Goal: Task Accomplishment & Management: Manage account settings

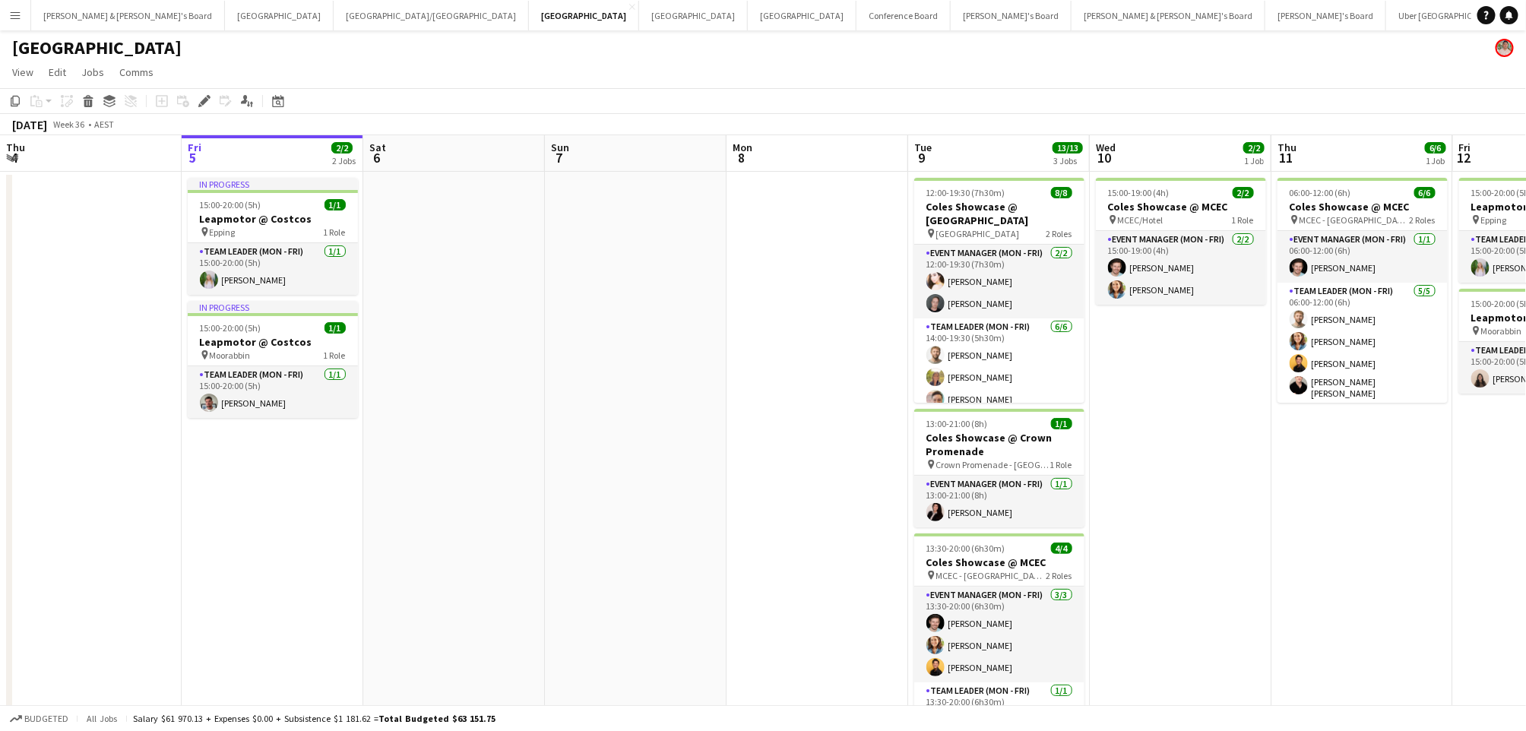
scroll to position [0, 426]
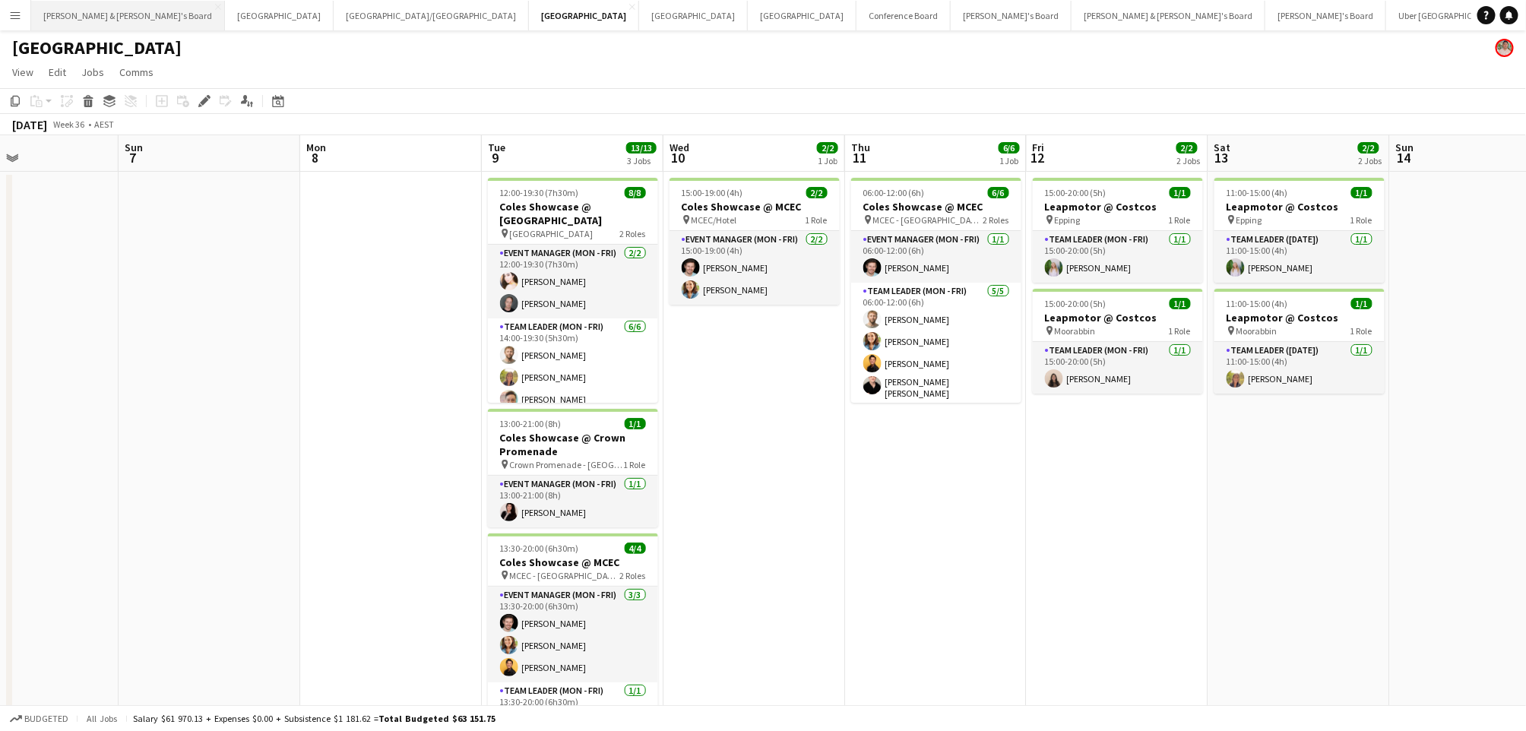
click at [100, 13] on button "[PERSON_NAME] & [PERSON_NAME]'s Board Close" at bounding box center [128, 16] width 194 height 30
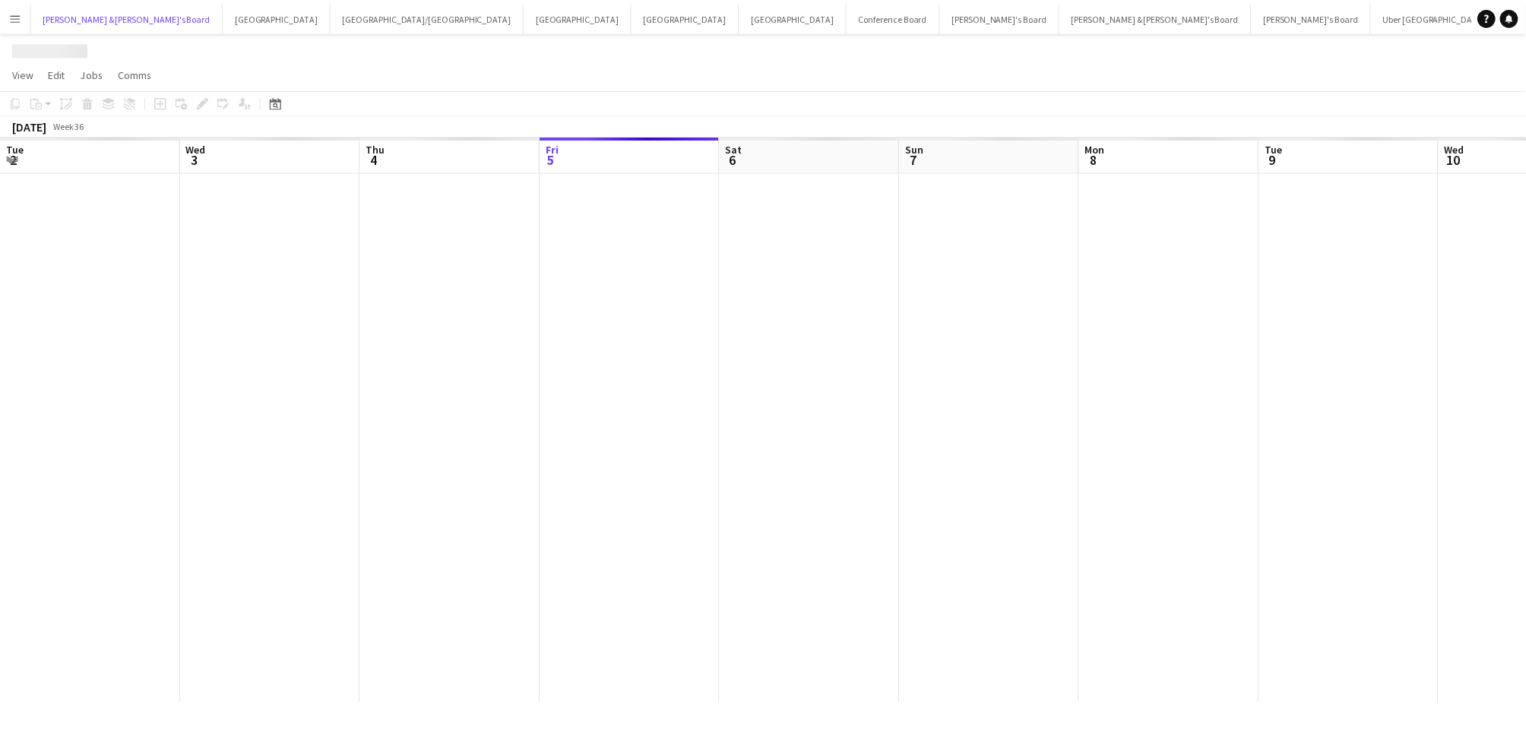
scroll to position [0, 362]
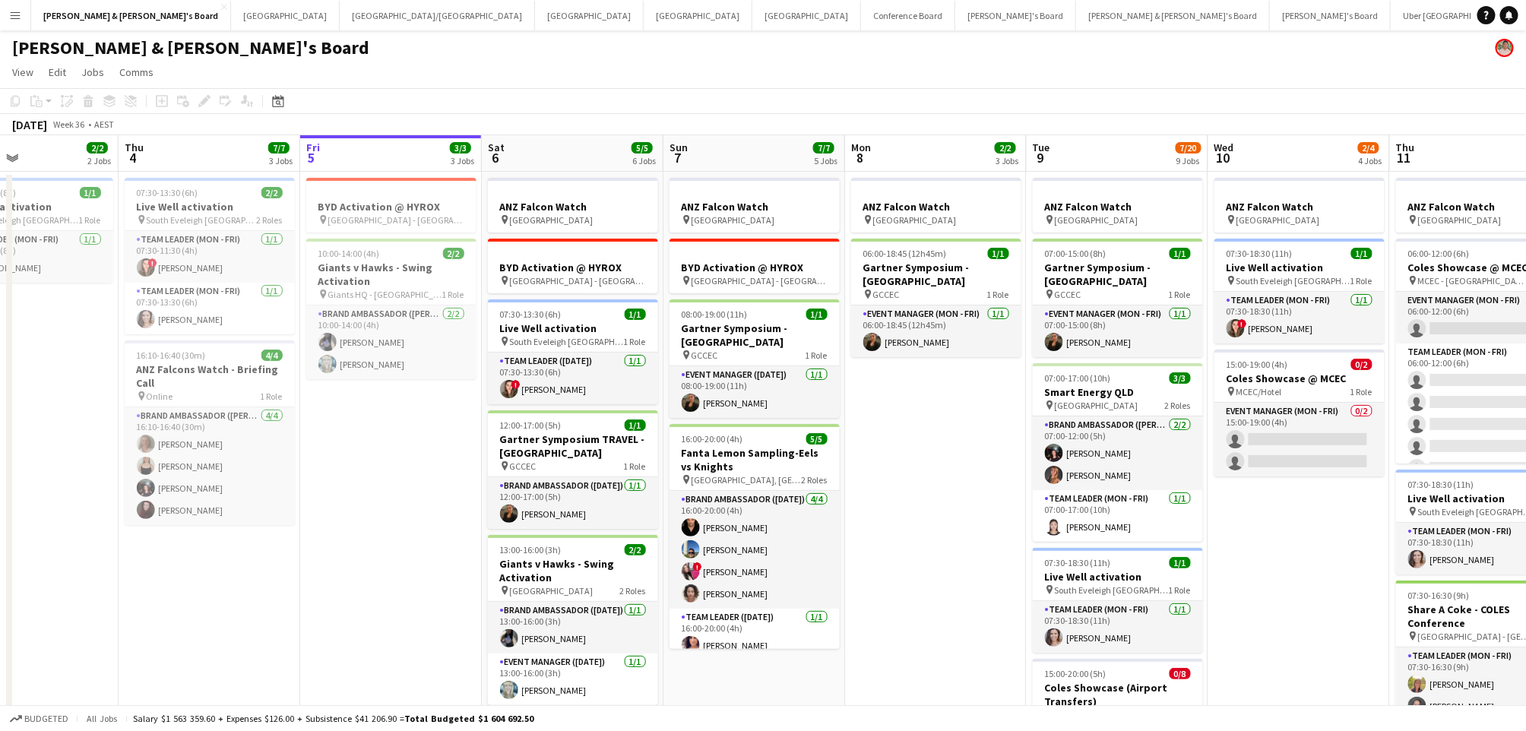
drag, startPoint x: 311, startPoint y: 526, endPoint x: 613, endPoint y: 497, distance: 303.8
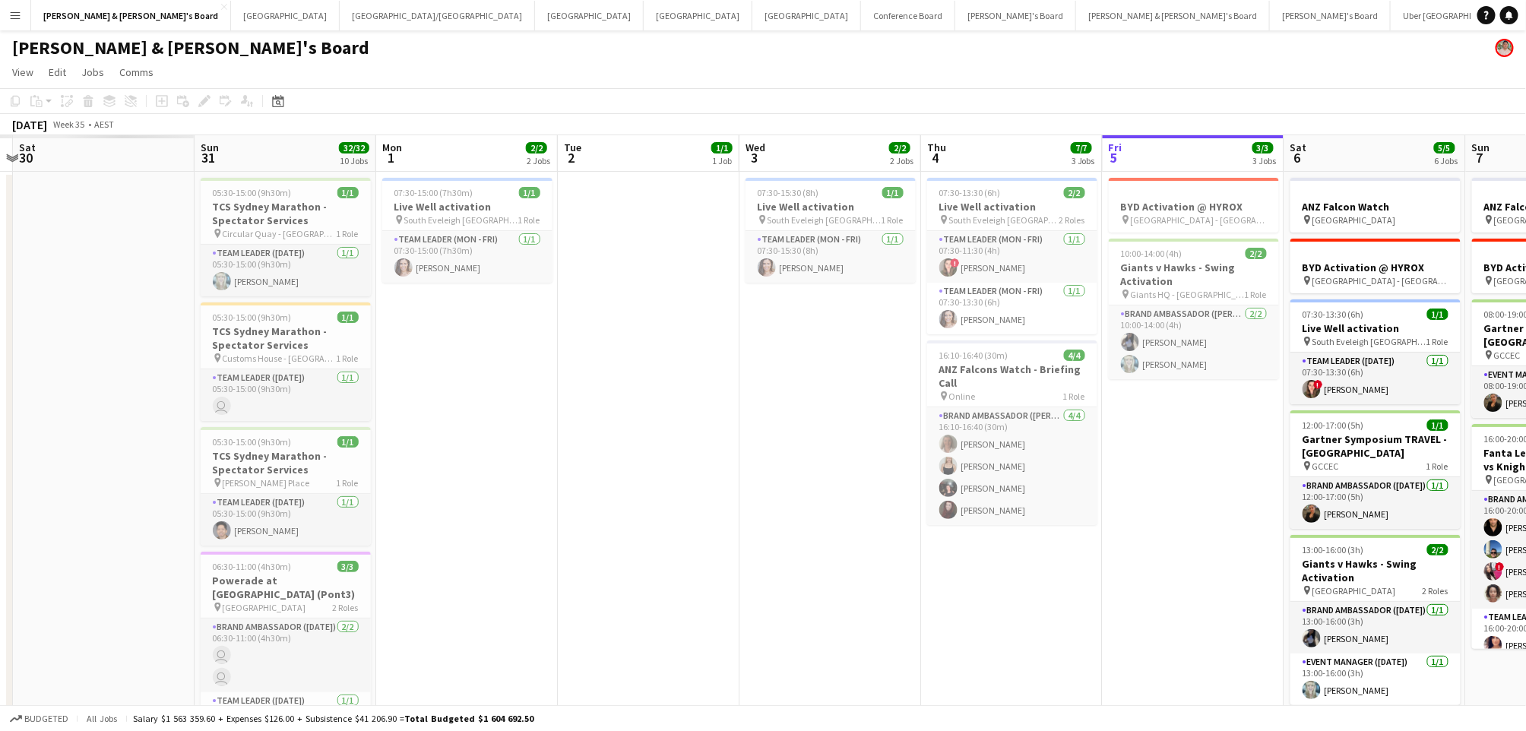
drag, startPoint x: 248, startPoint y: 596, endPoint x: 866, endPoint y: 563, distance: 618.7
drag, startPoint x: 533, startPoint y: 570, endPoint x: 937, endPoint y: 571, distance: 403.5
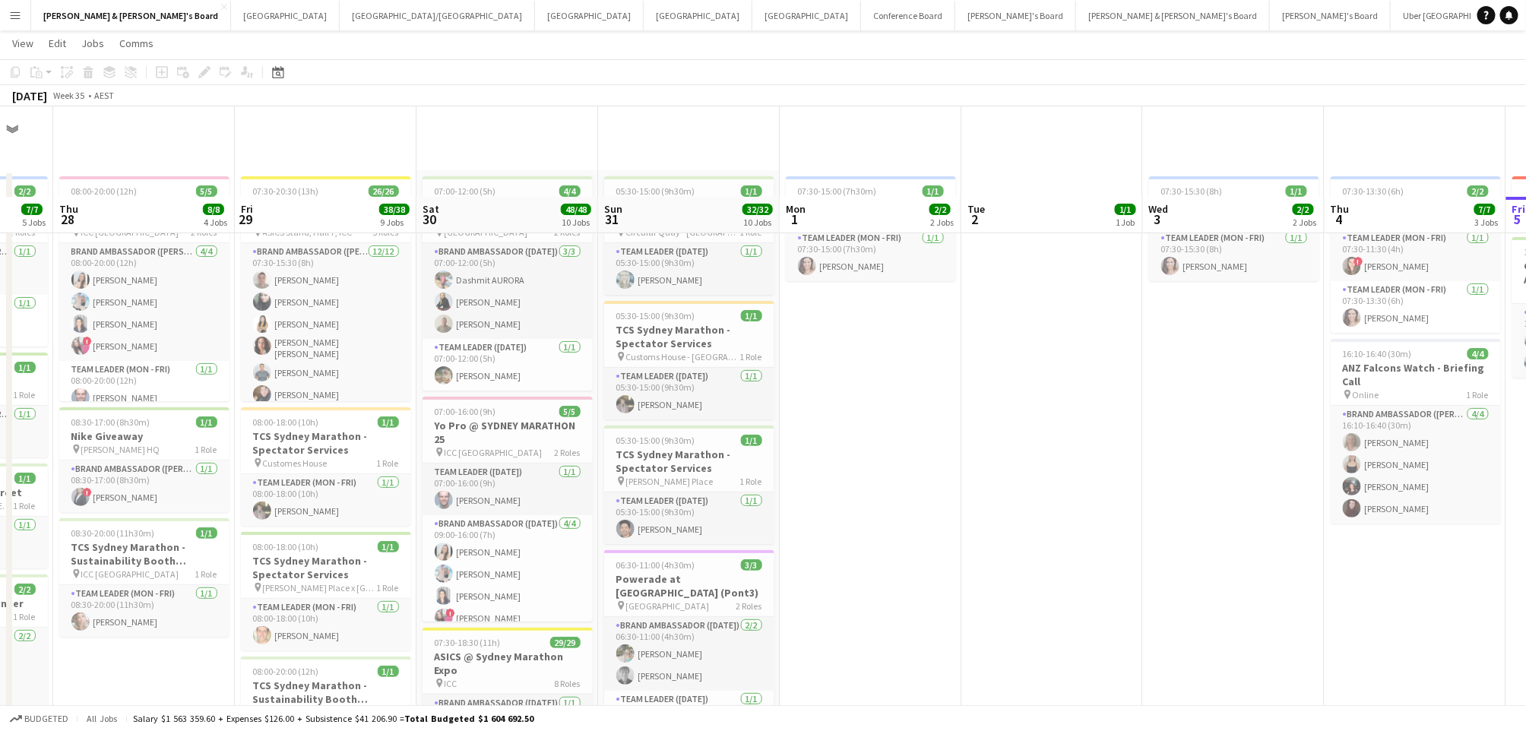
scroll to position [101, 0]
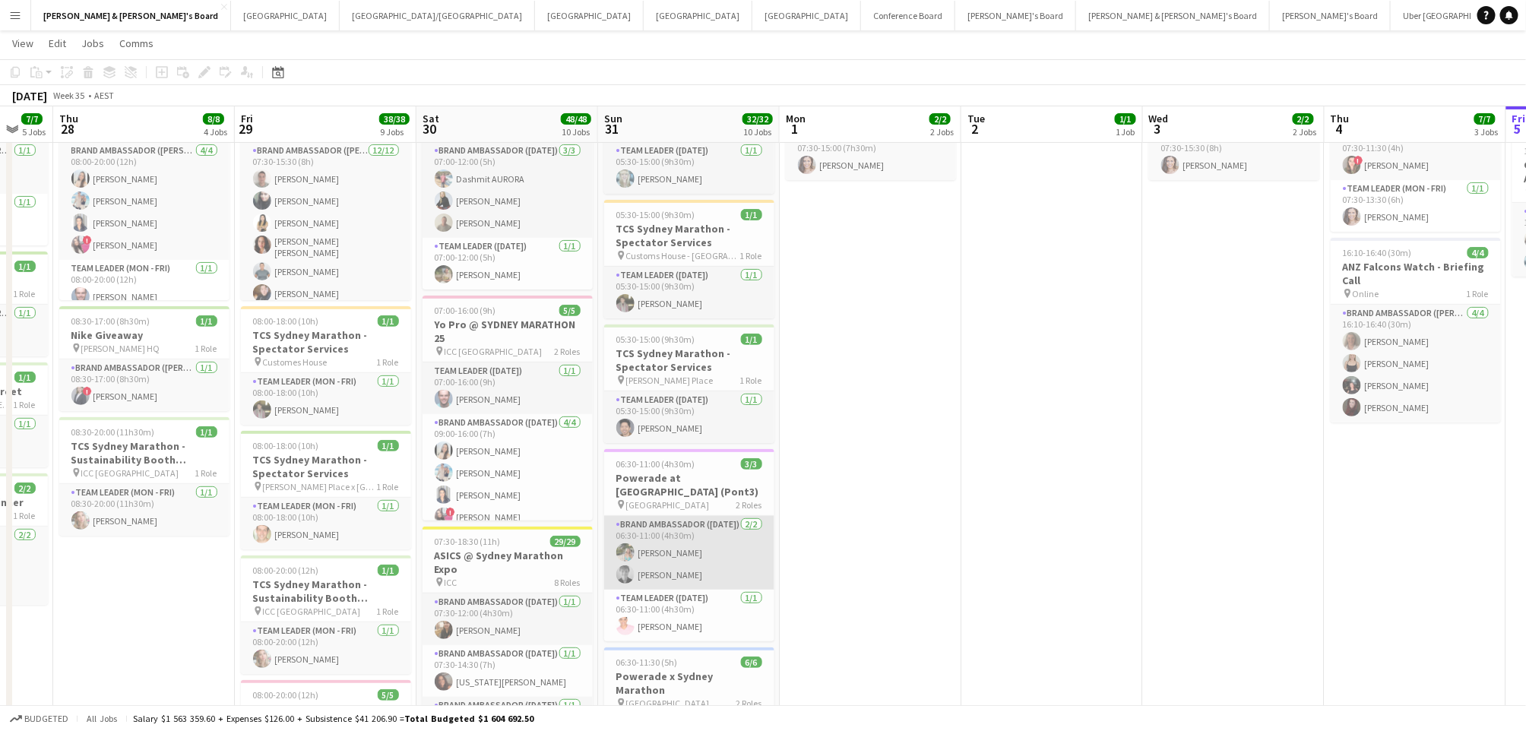
click at [702, 563] on app-card-role "Brand Ambassador ([DATE]) [DATE] 06:30-11:00 (4h30m) [PERSON_NAME] [PERSON_NAME]" at bounding box center [689, 553] width 170 height 74
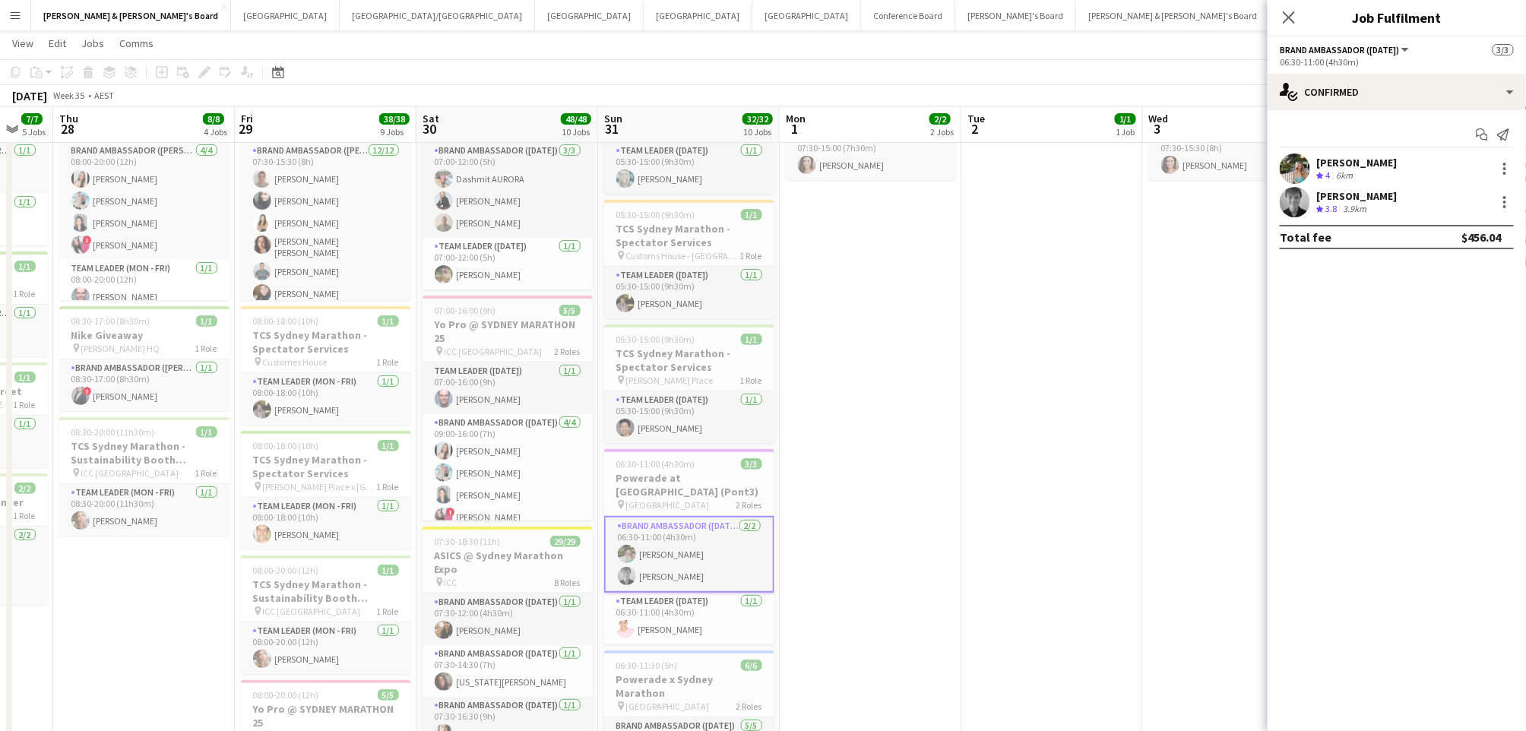
click at [1375, 164] on div "[PERSON_NAME]" at bounding box center [1356, 163] width 81 height 14
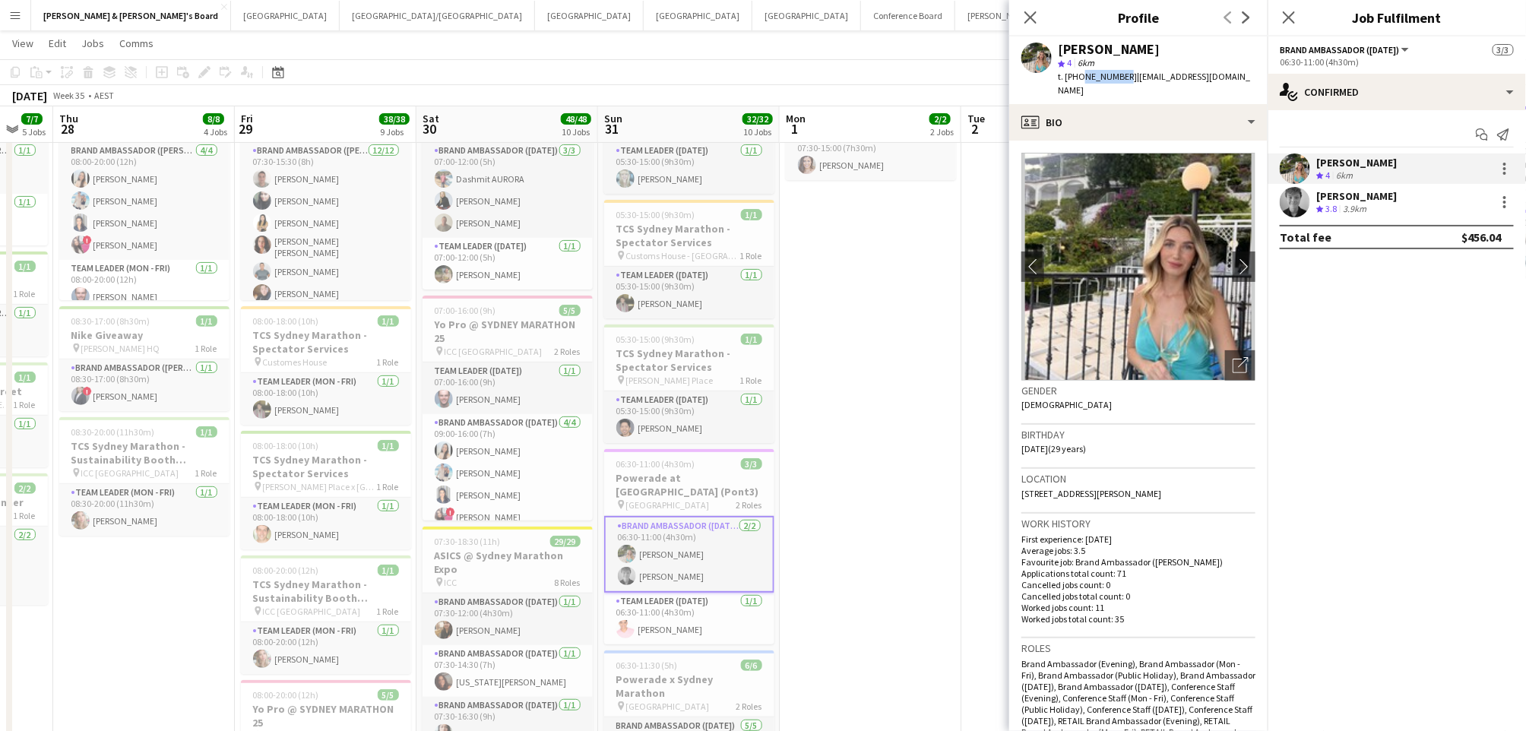
drag, startPoint x: 1078, startPoint y: 79, endPoint x: 1117, endPoint y: 78, distance: 38.8
click at [1117, 78] on span "t. [PHONE_NUMBER]" at bounding box center [1097, 76] width 79 height 11
copy span "489247225"
drag, startPoint x: 872, startPoint y: 542, endPoint x: 856, endPoint y: 490, distance: 54.1
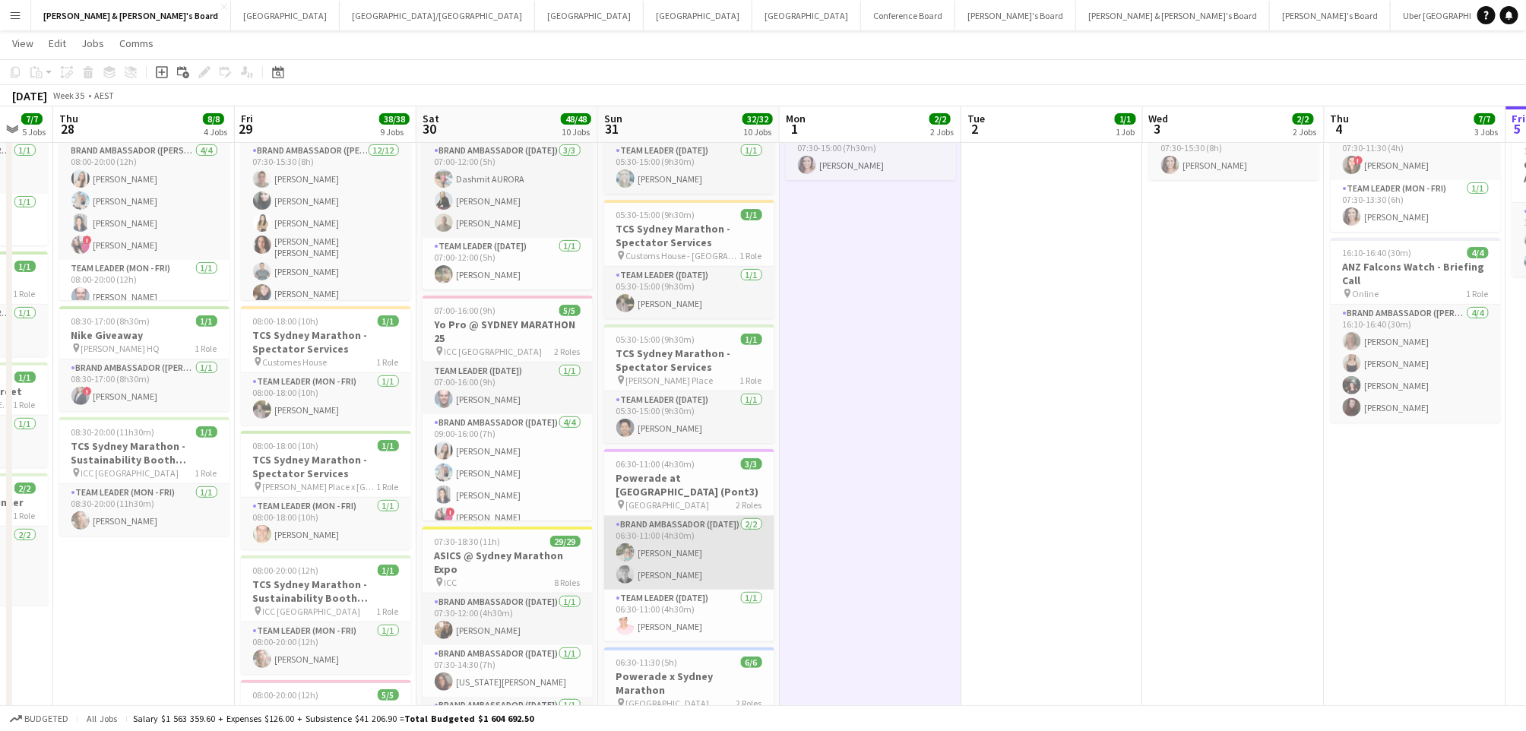
click at [672, 551] on app-card-role "Brand Ambassador ([DATE]) [DATE] 06:30-11:00 (4h30m) [PERSON_NAME] [PERSON_NAME]" at bounding box center [689, 553] width 170 height 74
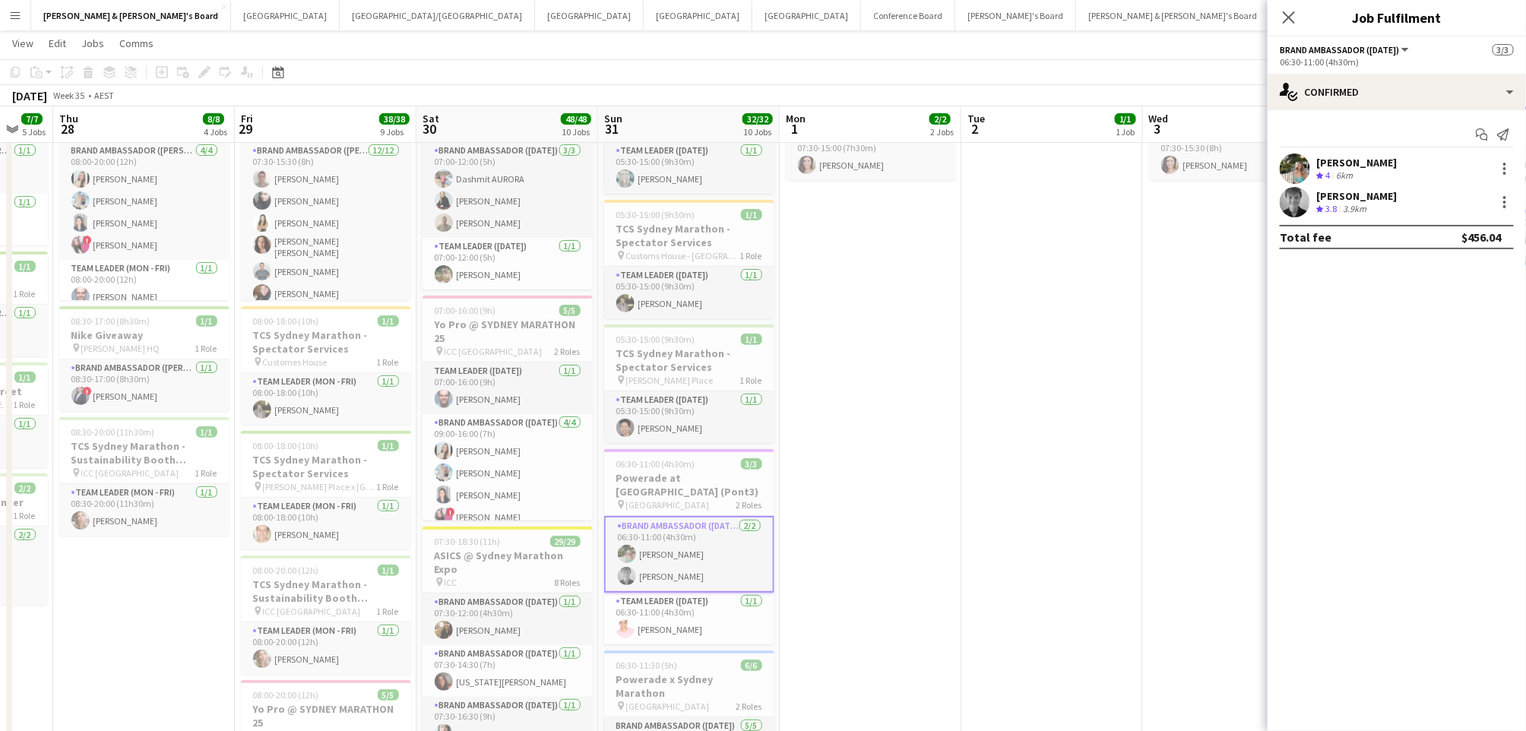
click at [1391, 173] on div "Crew rating 4 6km" at bounding box center [1356, 175] width 81 height 13
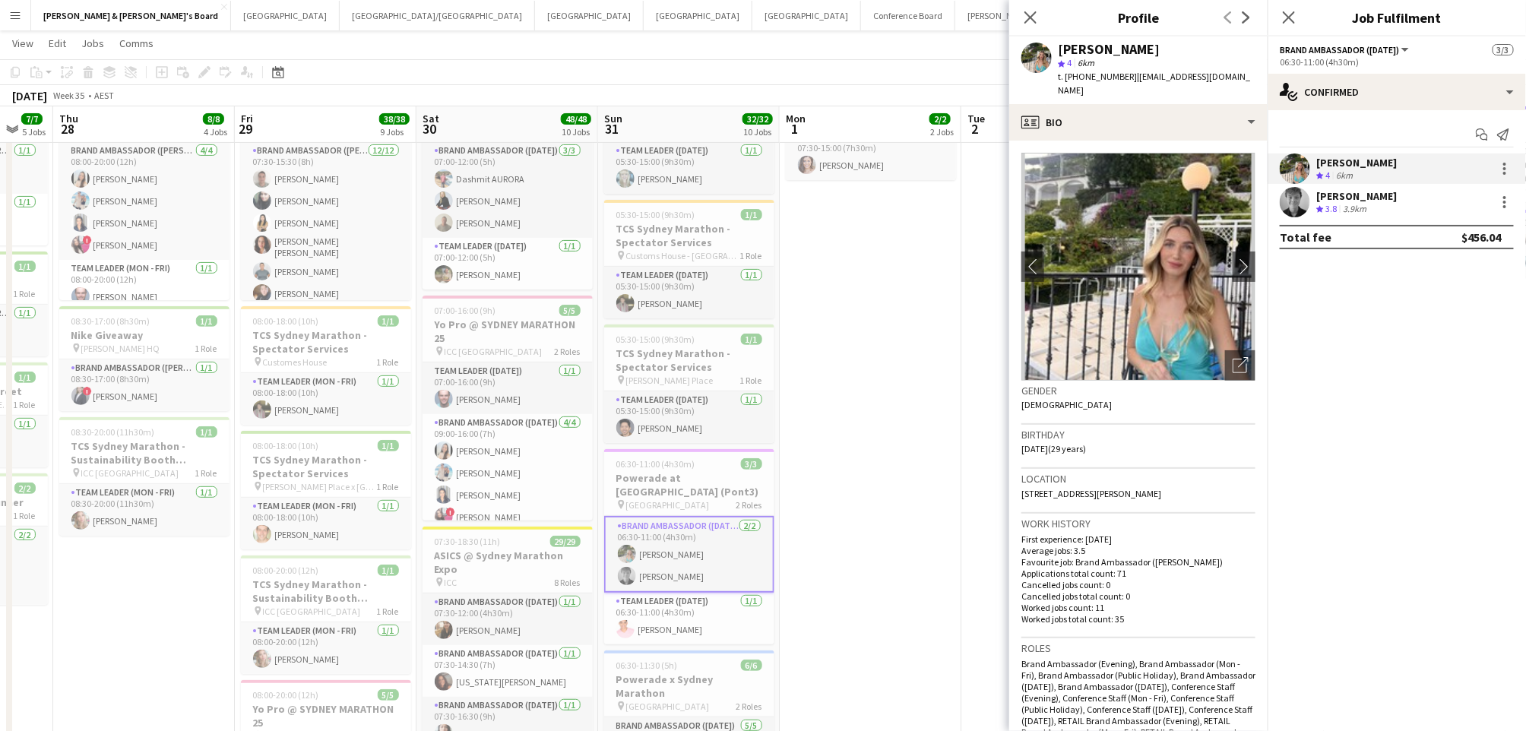
drag, startPoint x: 1089, startPoint y: 474, endPoint x: 1161, endPoint y: 477, distance: 72.3
click at [1161, 477] on div "Location [STREET_ADDRESS][PERSON_NAME]" at bounding box center [1138, 491] width 234 height 44
copy span "[GEOGRAPHIC_DATA], 2024"
